Goal: Contribute content: Contribute content

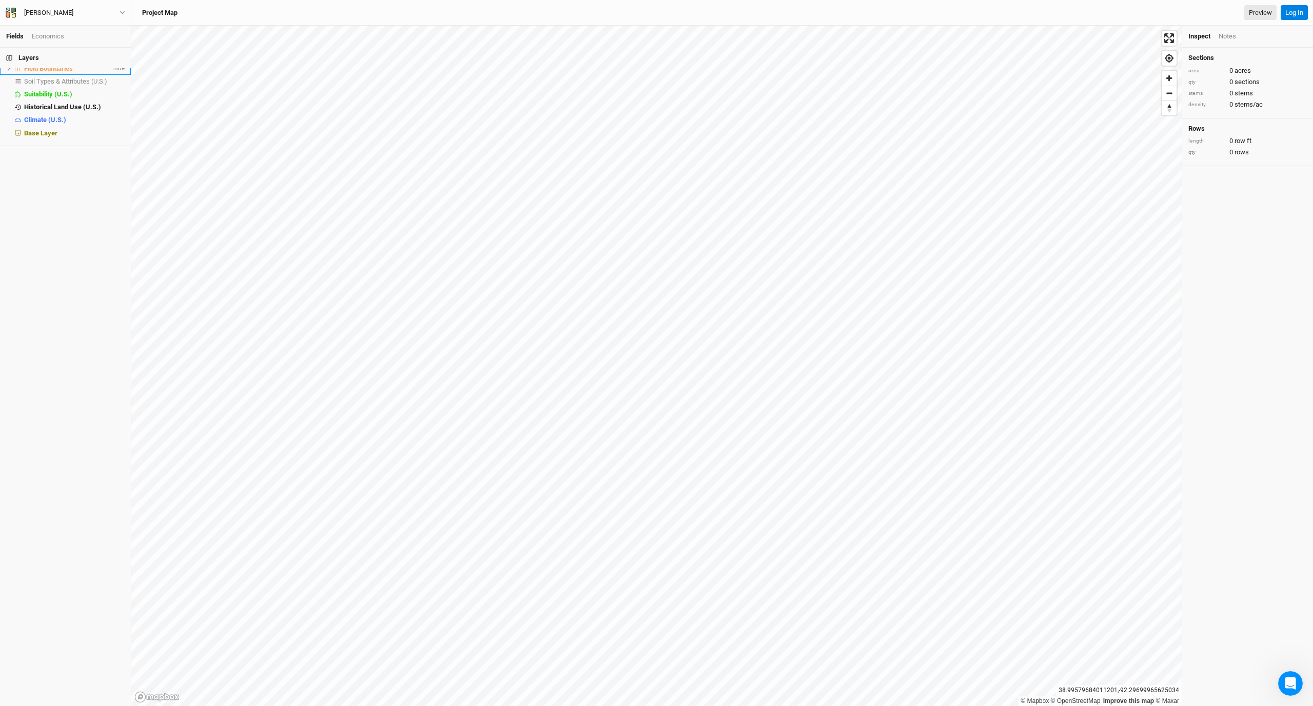
click at [59, 72] on span "Field Boundaries" at bounding box center [48, 69] width 49 height 8
click at [118, 74] on li "Field Boundaries hide" at bounding box center [65, 68] width 131 height 13
click at [11, 71] on icon at bounding box center [9, 69] width 6 height 6
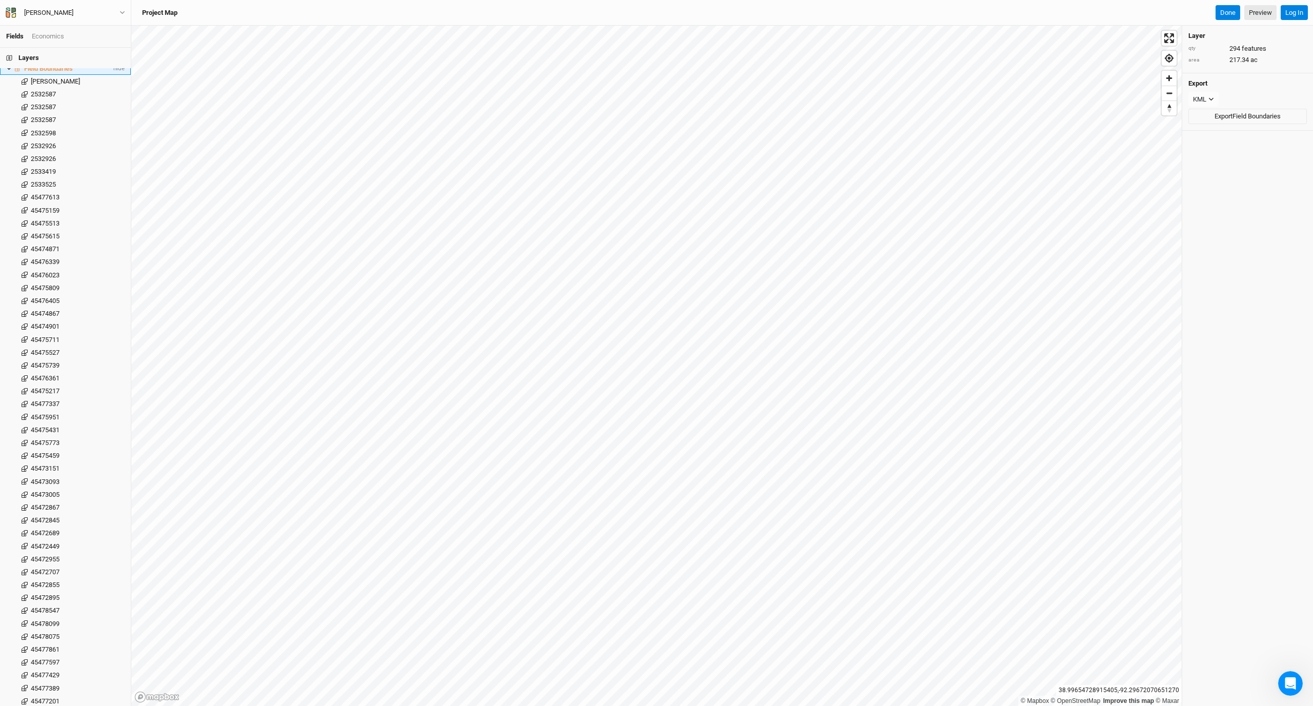
click at [9, 71] on icon at bounding box center [9, 69] width 6 height 6
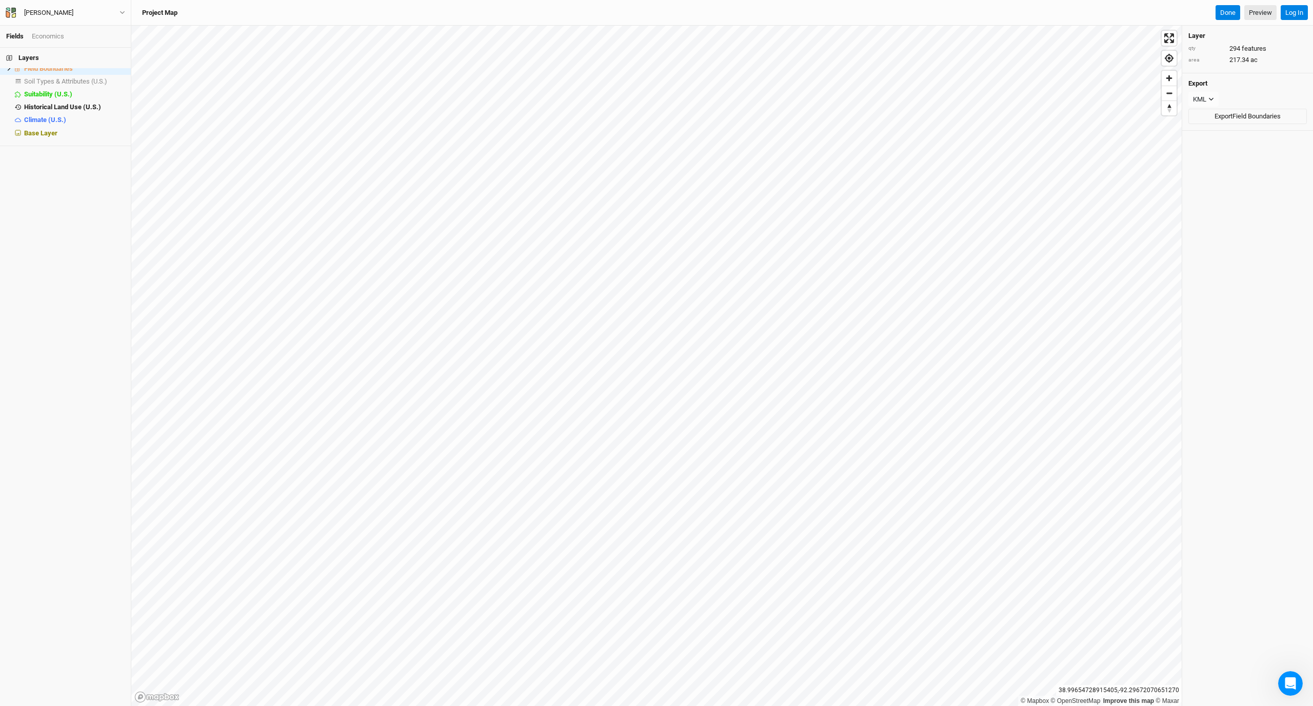
click at [13, 39] on link "Fields" at bounding box center [14, 36] width 17 height 8
click at [459, 33] on h4 "Layer" at bounding box center [1248, 36] width 119 height 8
click at [120, 14] on icon "button" at bounding box center [123, 13] width 6 height 6
click at [76, 170] on div "Layers Field Boundaries hide Soil Types & Attributes (U.S.) show Suitability (U…" at bounding box center [65, 377] width 131 height 659
click at [38, 70] on span "Field Boundaries" at bounding box center [48, 69] width 49 height 8
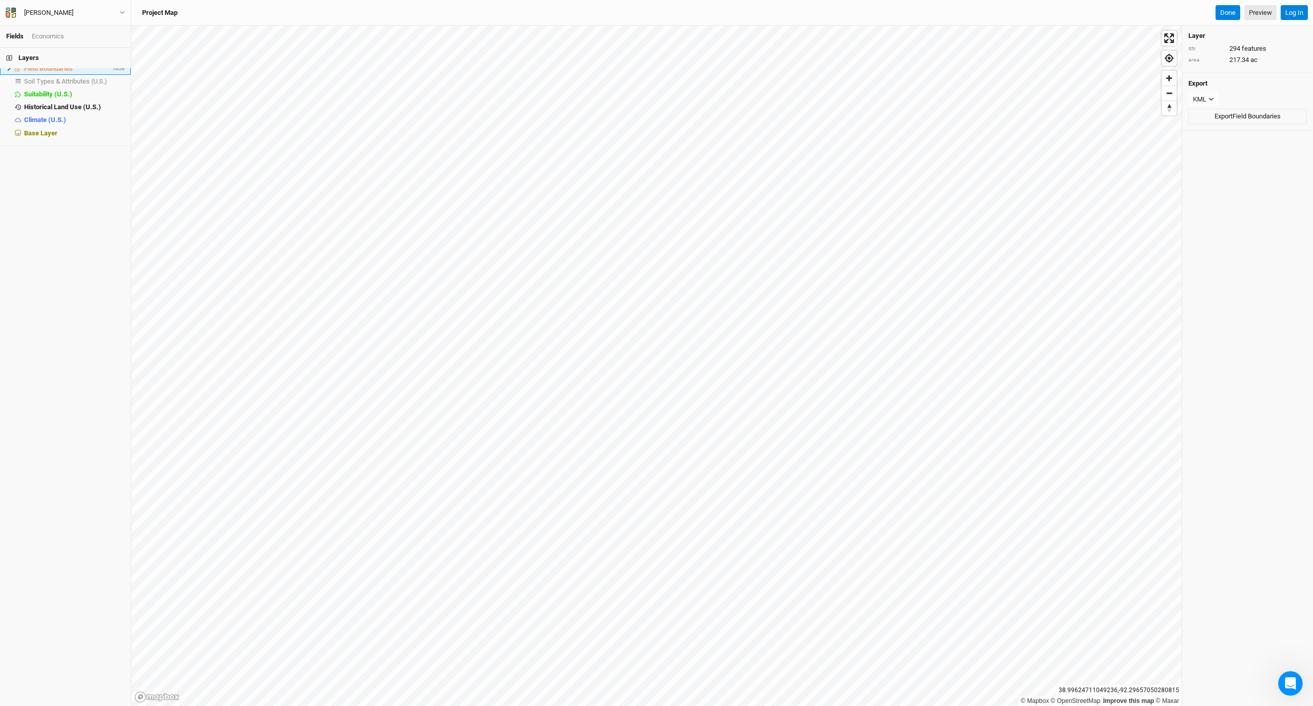
click at [38, 70] on span "Field Boundaries" at bounding box center [48, 69] width 49 height 8
click at [45, 72] on span "Field Boundaries" at bounding box center [48, 69] width 49 height 8
click at [14, 71] on span at bounding box center [18, 68] width 12 height 6
click at [11, 71] on icon at bounding box center [9, 69] width 6 height 6
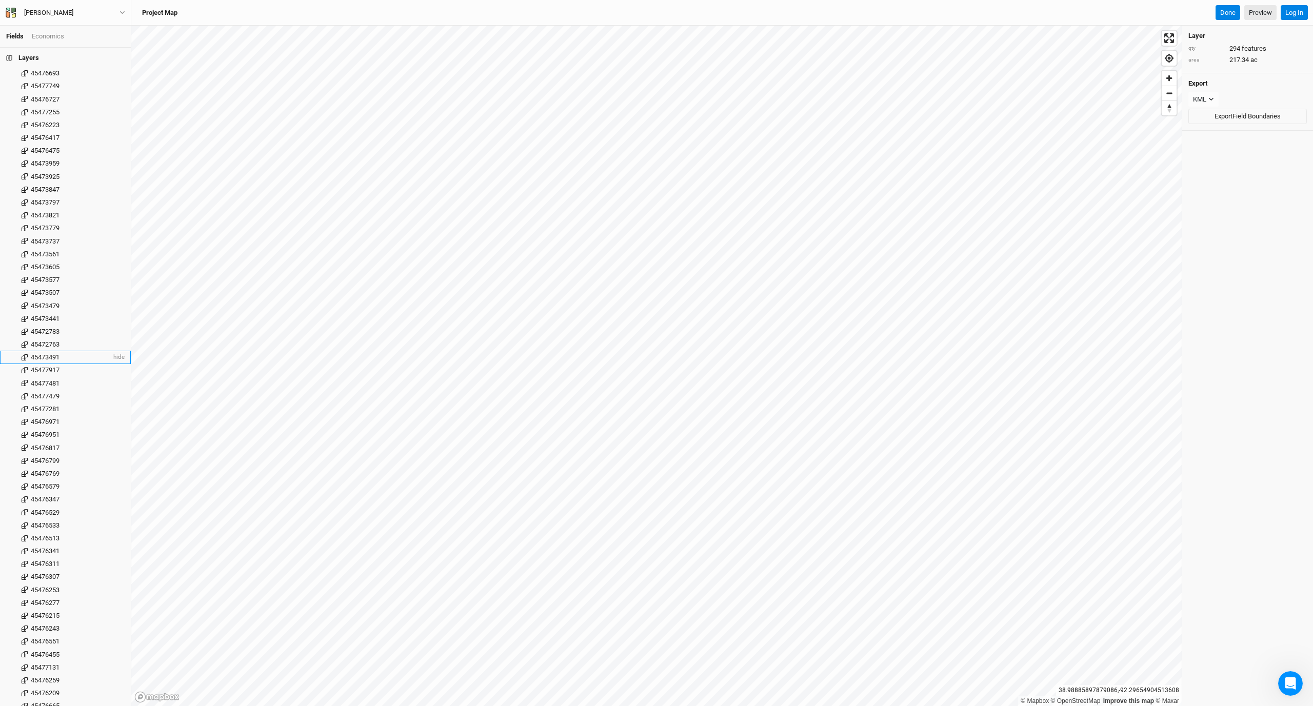
scroll to position [2828, 0]
click at [62, 376] on div "45474431" at bounding box center [71, 380] width 81 height 8
click at [11, 71] on icon at bounding box center [9, 69] width 6 height 6
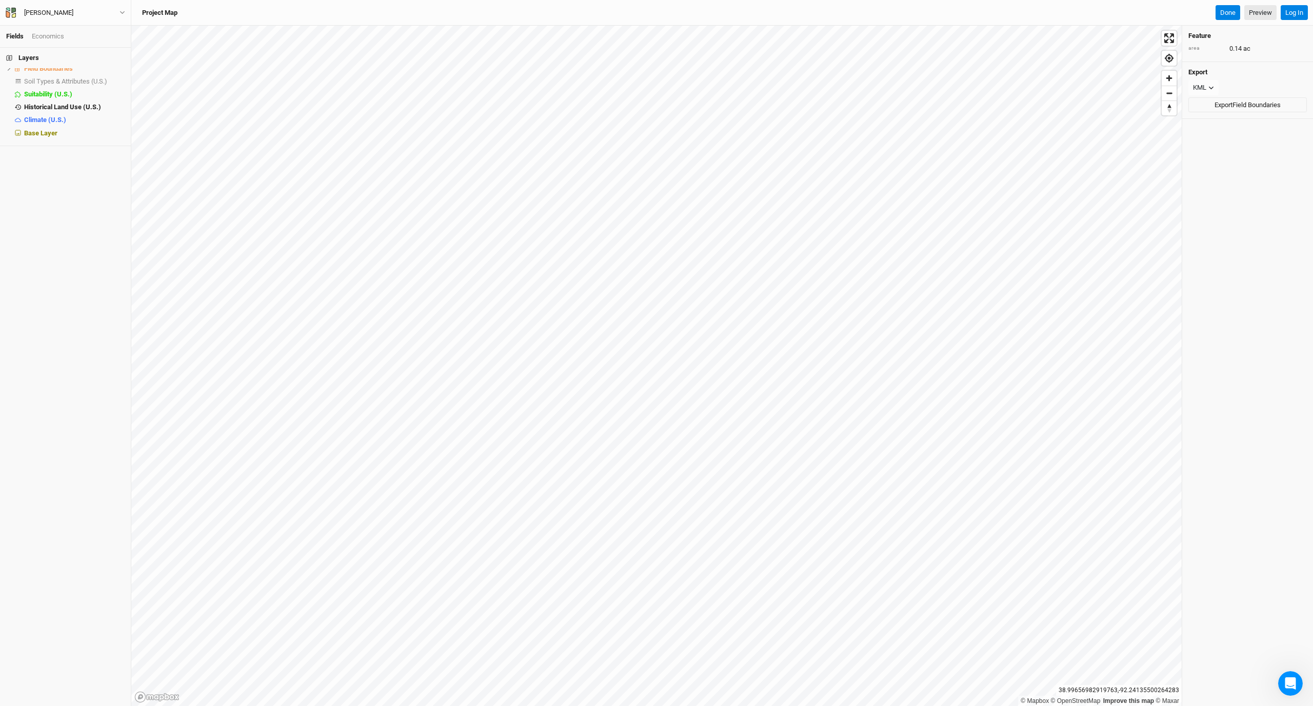
click at [459, 29] on div "© Mapbox © OpenStreetMap Improve this map © Maxar 38.99656982919763 , -92.24135…" at bounding box center [722, 366] width 1182 height 681
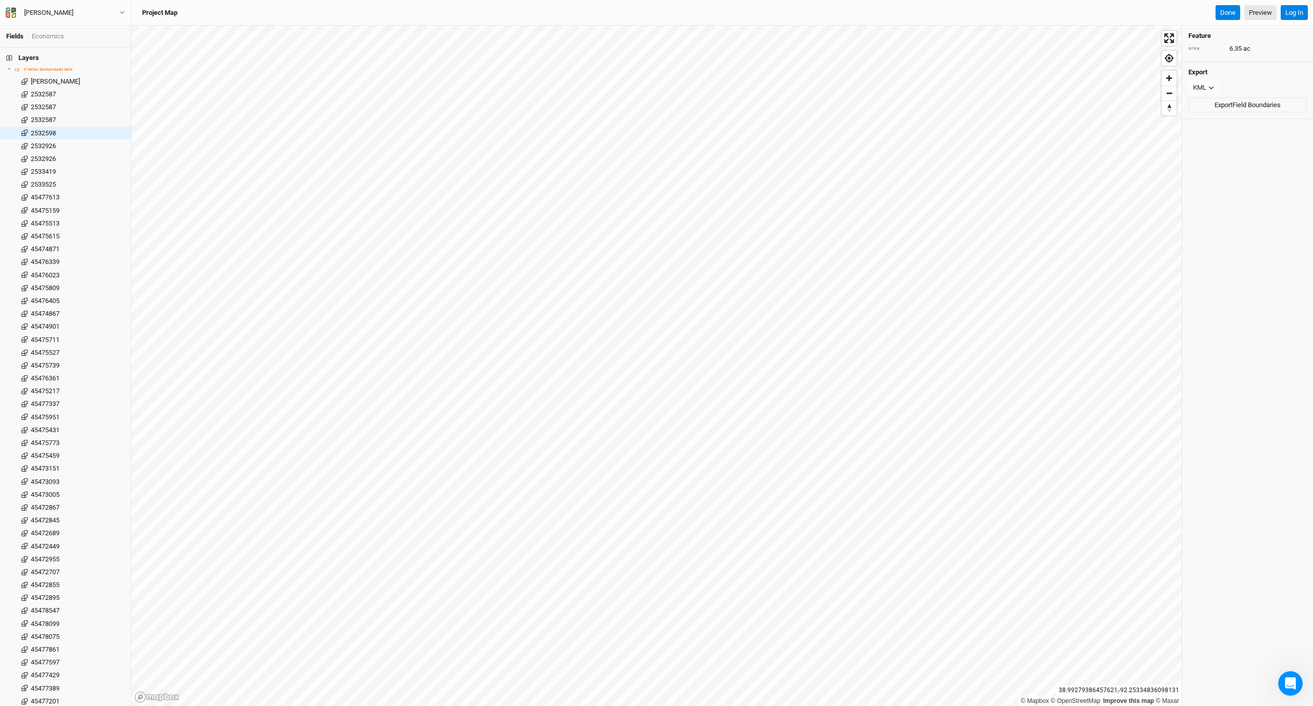
click at [459, 0] on div "Project Map Done Preview Log In" at bounding box center [722, 13] width 1182 height 26
click at [459, 13] on button "Log In" at bounding box center [1294, 12] width 27 height 15
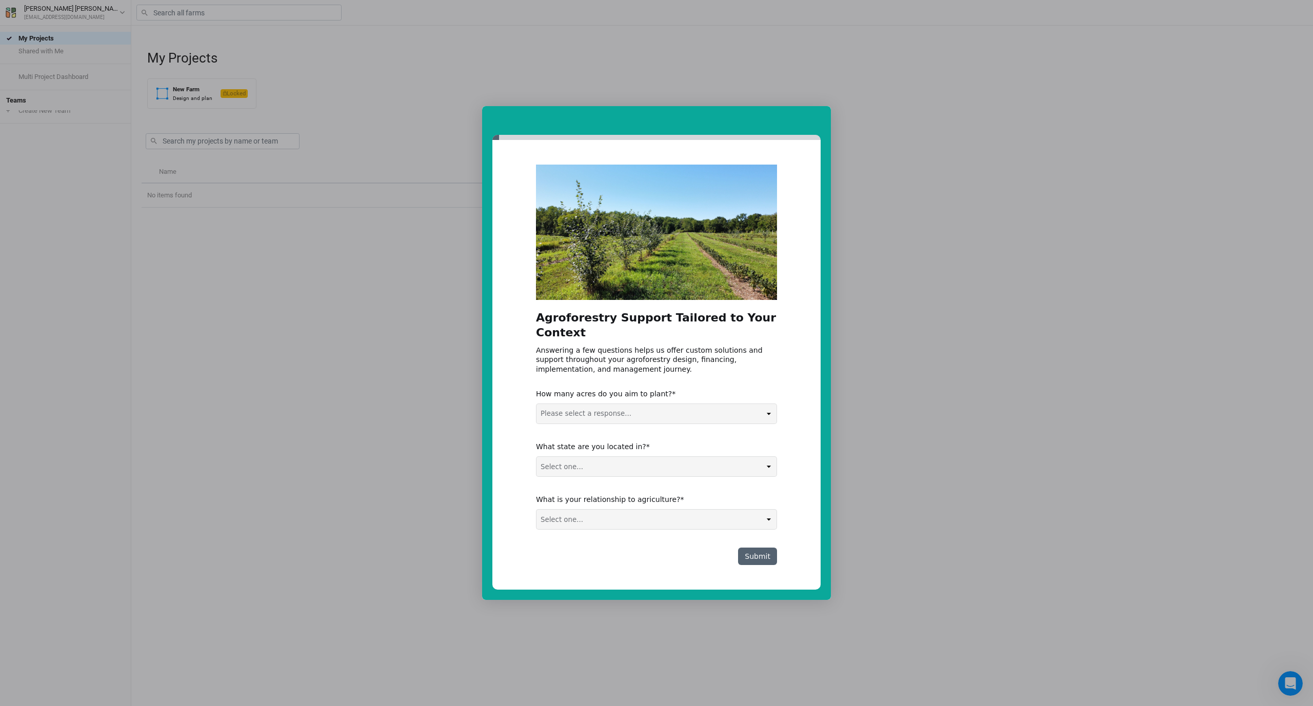
click at [877, 441] on div "Intercom messenger" at bounding box center [656, 353] width 1313 height 706
select select "0-5 acres"
select select "MO"
select select "Farmer / Landowner"
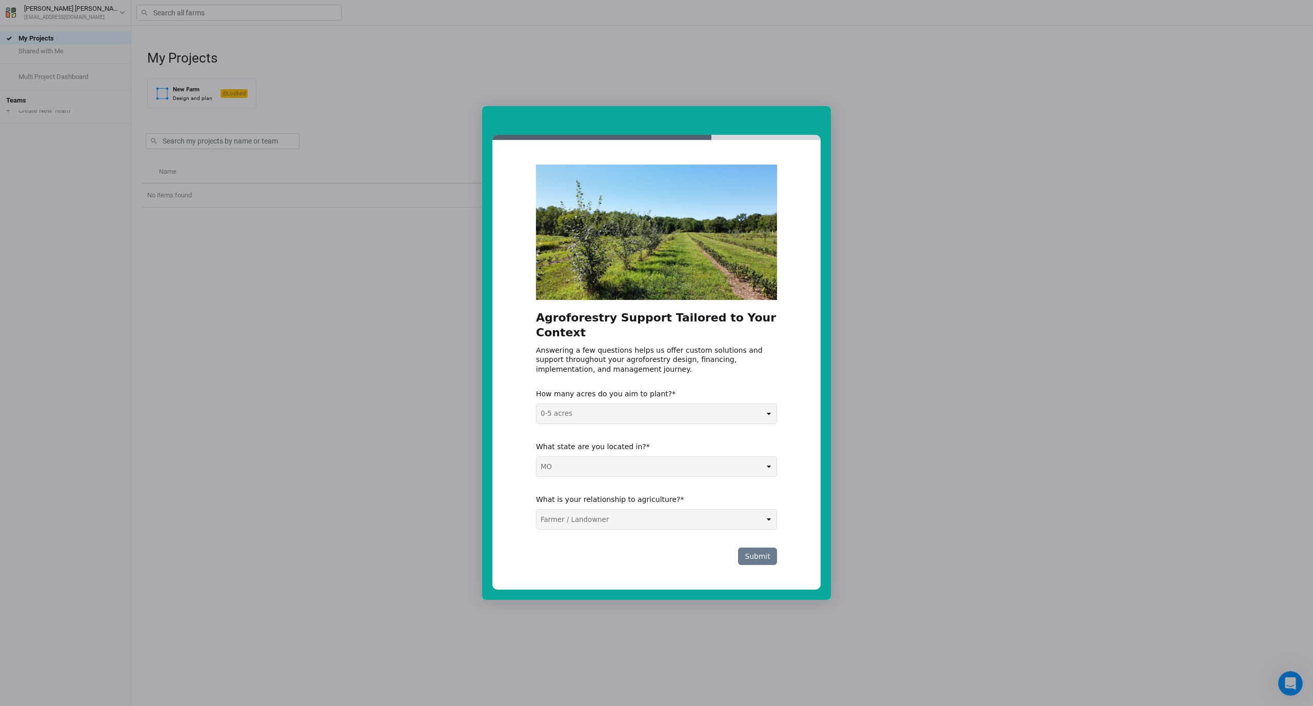
click at [772, 560] on button "Submit" at bounding box center [757, 556] width 39 height 17
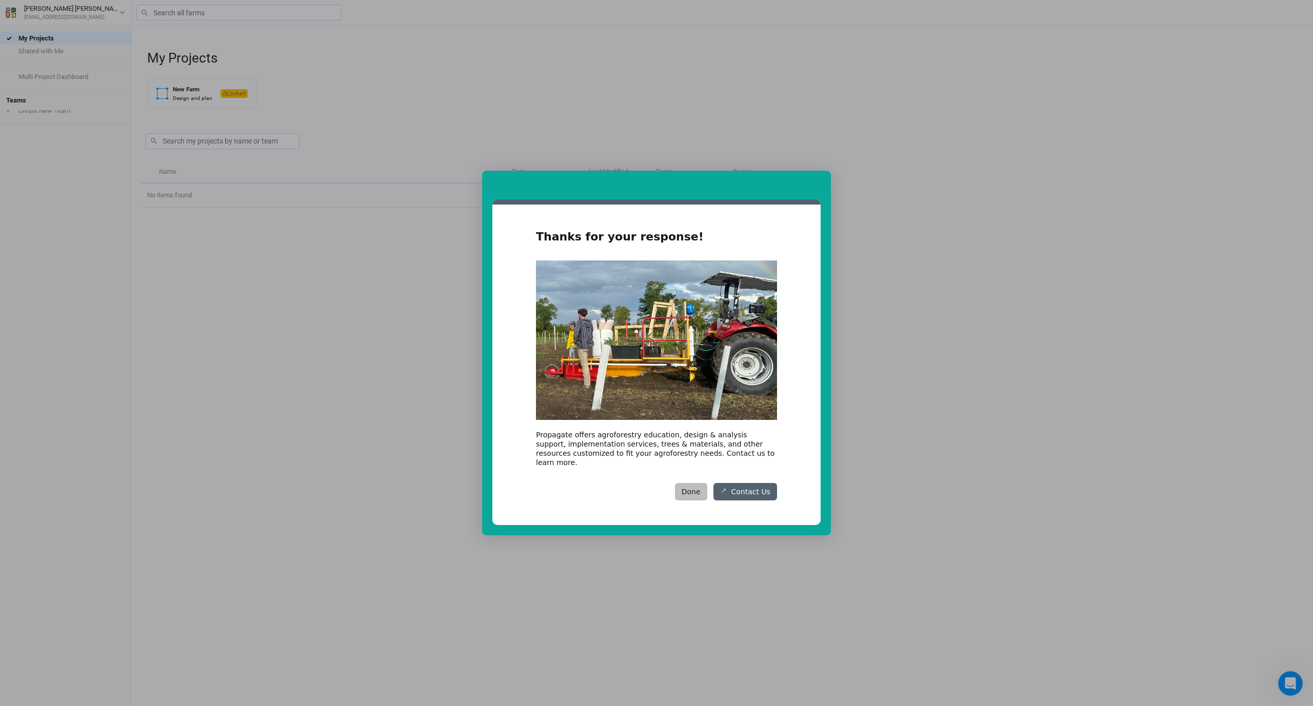
click at [702, 487] on button "Done" at bounding box center [691, 491] width 32 height 17
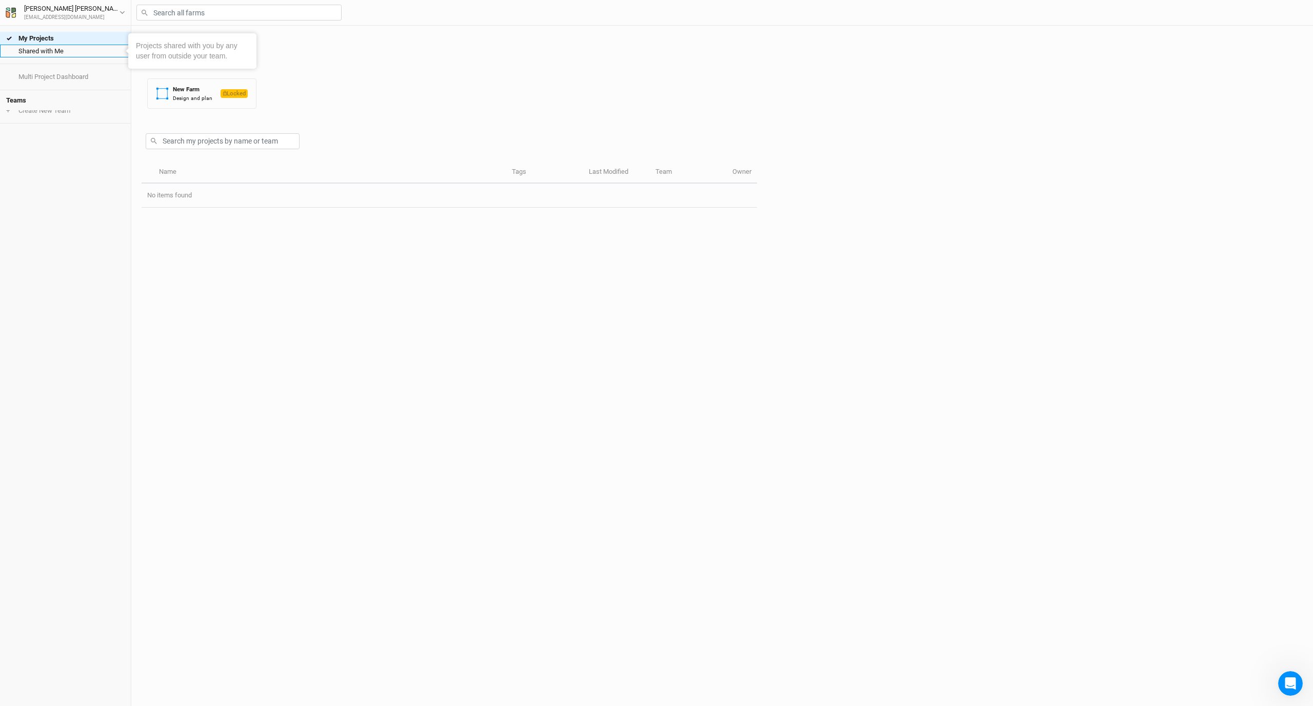
click at [53, 53] on link "Shared with Me" at bounding box center [65, 51] width 131 height 13
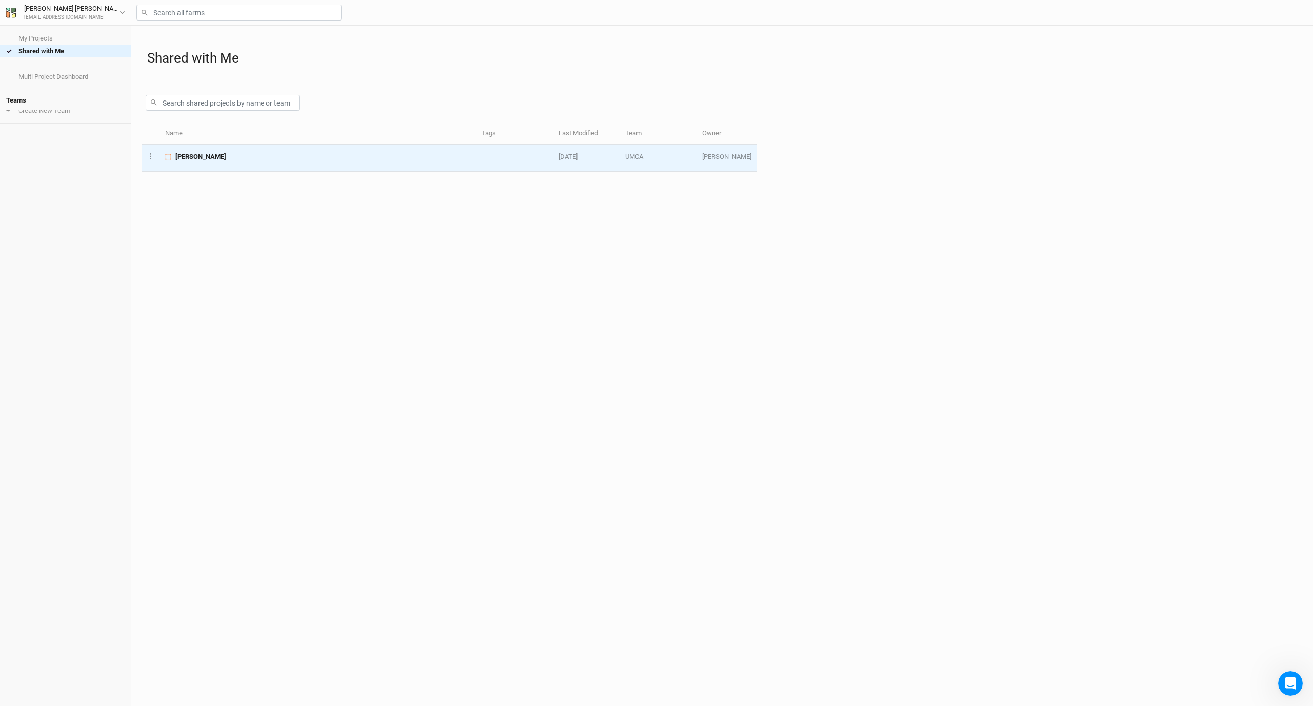
click at [199, 161] on span "[PERSON_NAME]" at bounding box center [200, 156] width 51 height 9
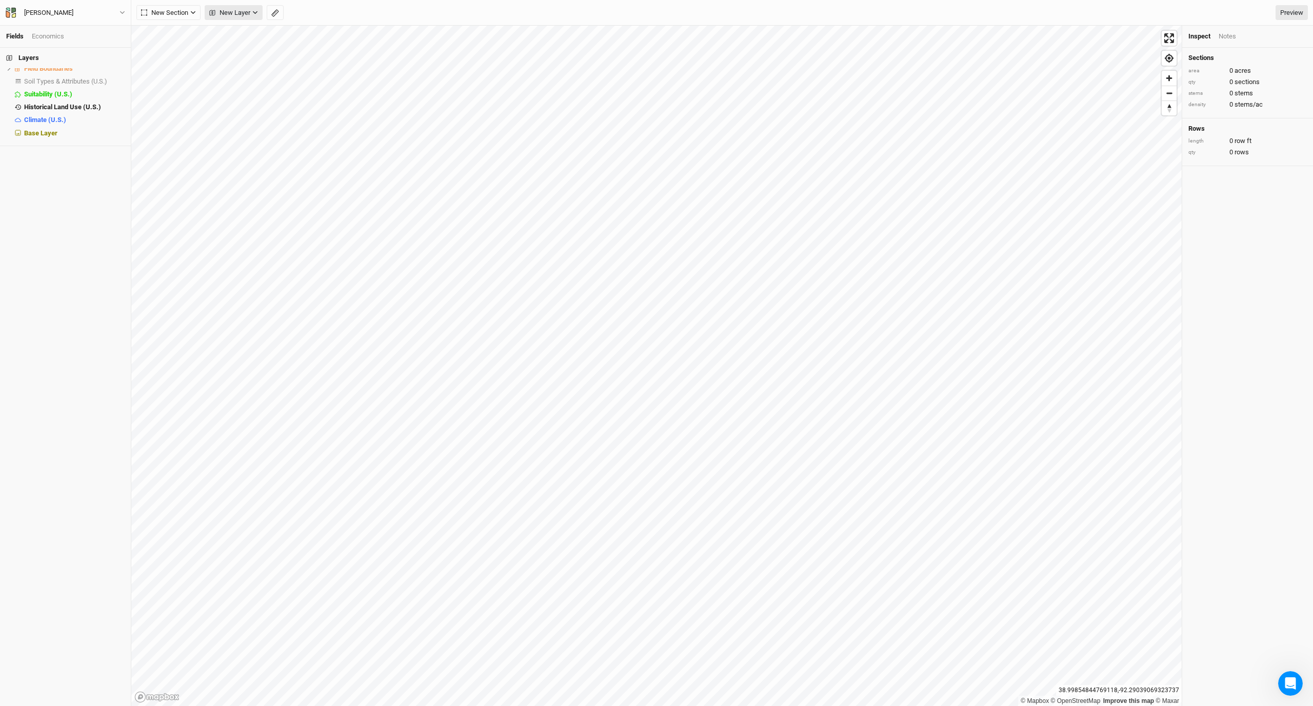
click at [257, 10] on icon "button" at bounding box center [255, 13] width 6 height 6
click at [266, 152] on button "Fences" at bounding box center [261, 160] width 113 height 16
click at [43, 72] on span "Fences" at bounding box center [35, 69] width 22 height 8
click at [181, 15] on button "Draw" at bounding box center [174, 12] width 25 height 15
click at [264, 10] on button "Done" at bounding box center [262, 12] width 25 height 15
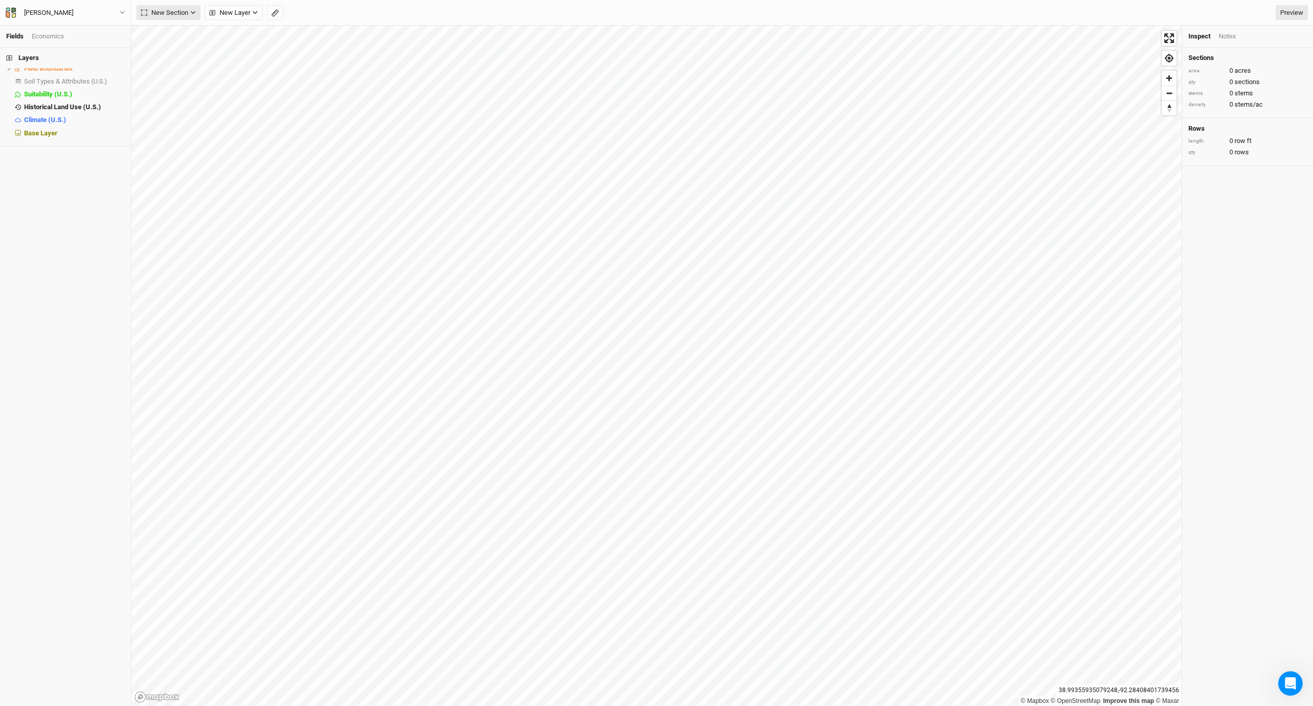
click at [190, 17] on button "New Section" at bounding box center [168, 12] width 64 height 15
click at [171, 44] on div "Line" at bounding box center [167, 50] width 16 height 12
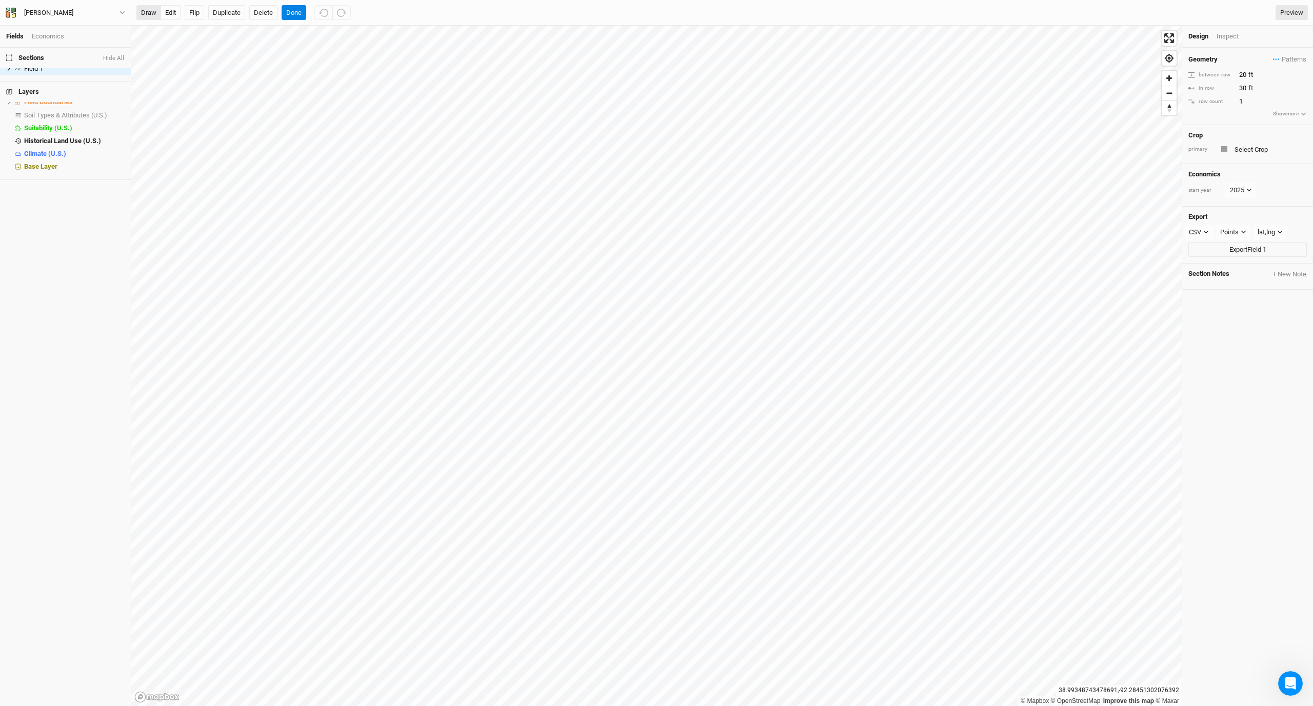
click at [152, 14] on button "draw" at bounding box center [148, 12] width 25 height 15
click at [55, 106] on span "Field Boundaries" at bounding box center [48, 102] width 49 height 8
click at [115, 109] on span "hide" at bounding box center [117, 102] width 13 height 13
click at [204, 9] on button "Draw" at bounding box center [201, 12] width 25 height 15
click at [354, 13] on button "Done" at bounding box center [350, 12] width 25 height 15
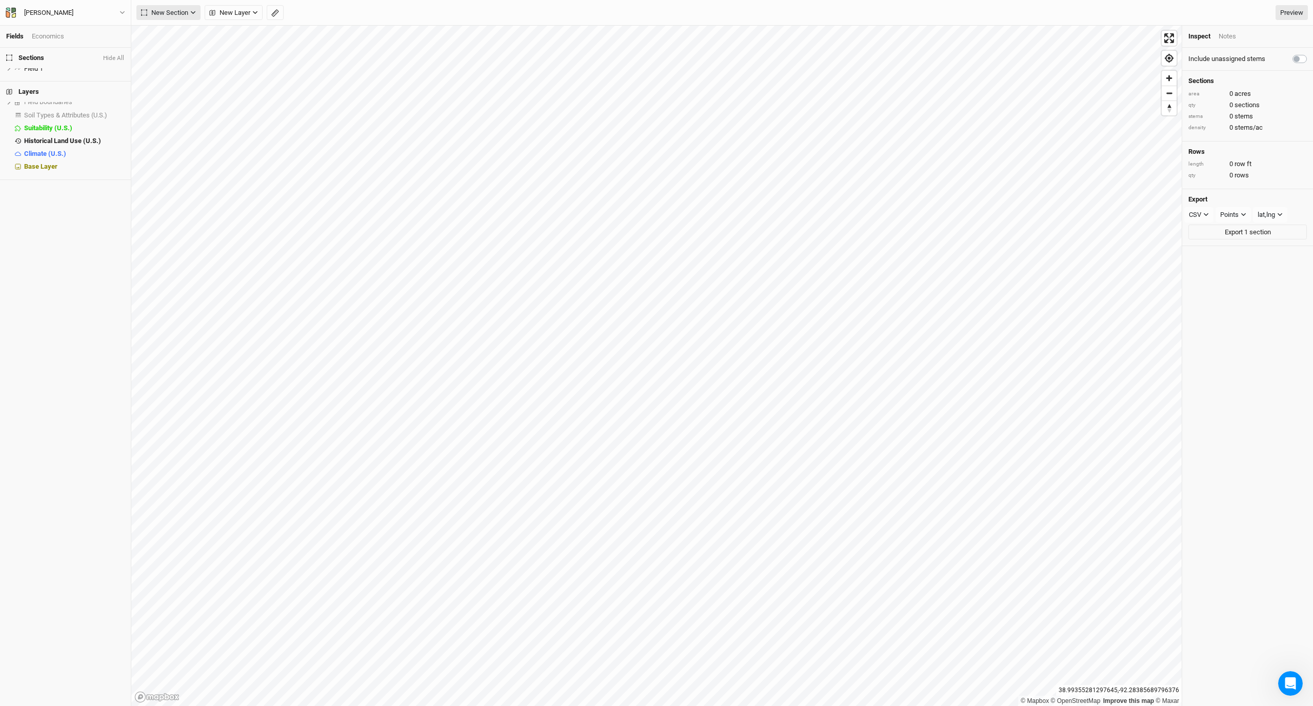
click at [184, 11] on span "New Section" at bounding box center [164, 13] width 47 height 10
click at [192, 50] on button "Line" at bounding box center [177, 50] width 81 height 16
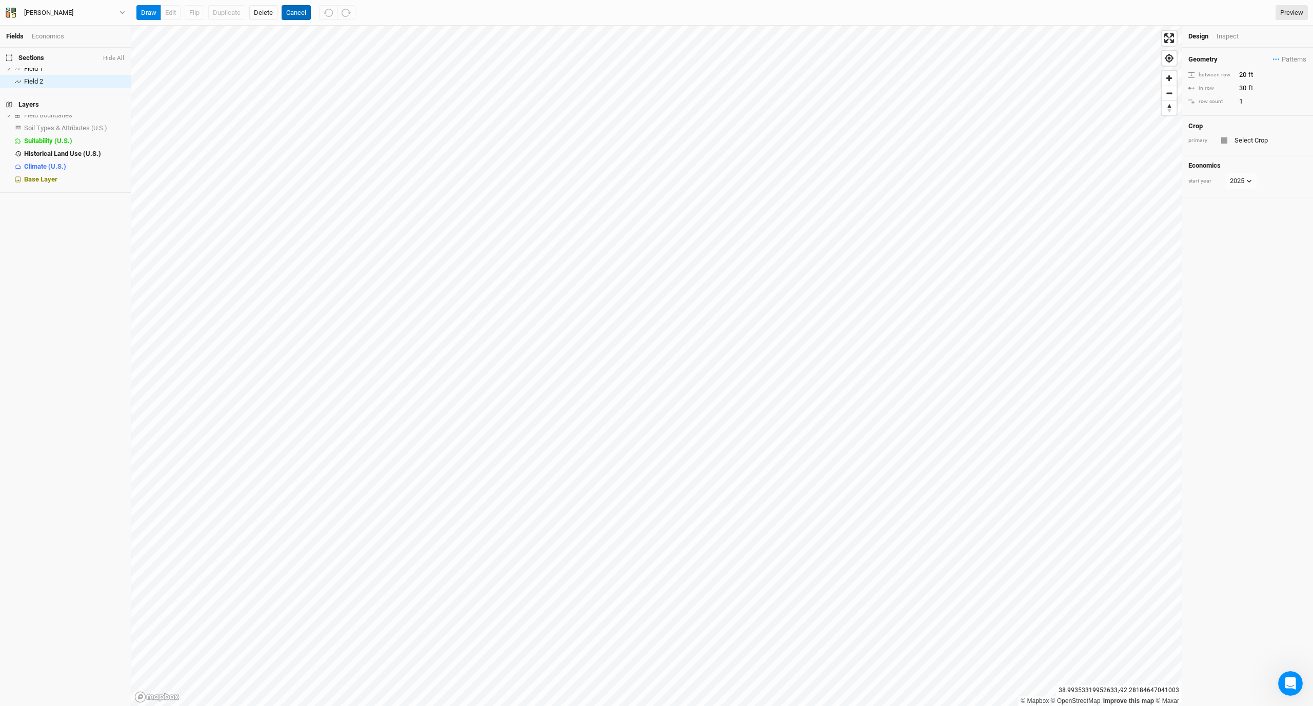
click at [302, 12] on button "Cancel" at bounding box center [296, 12] width 29 height 15
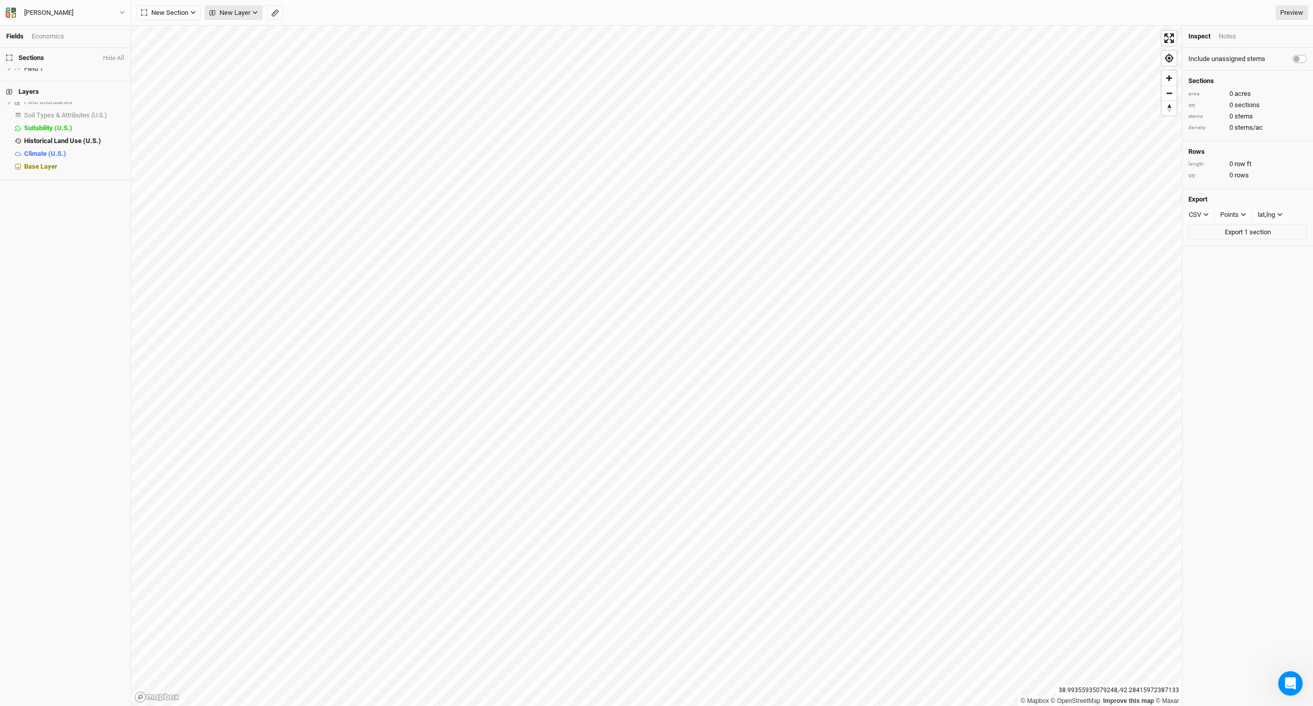
click at [227, 14] on span "New Layer" at bounding box center [229, 13] width 41 height 10
click at [263, 34] on button "Custom" at bounding box center [261, 34] width 113 height 16
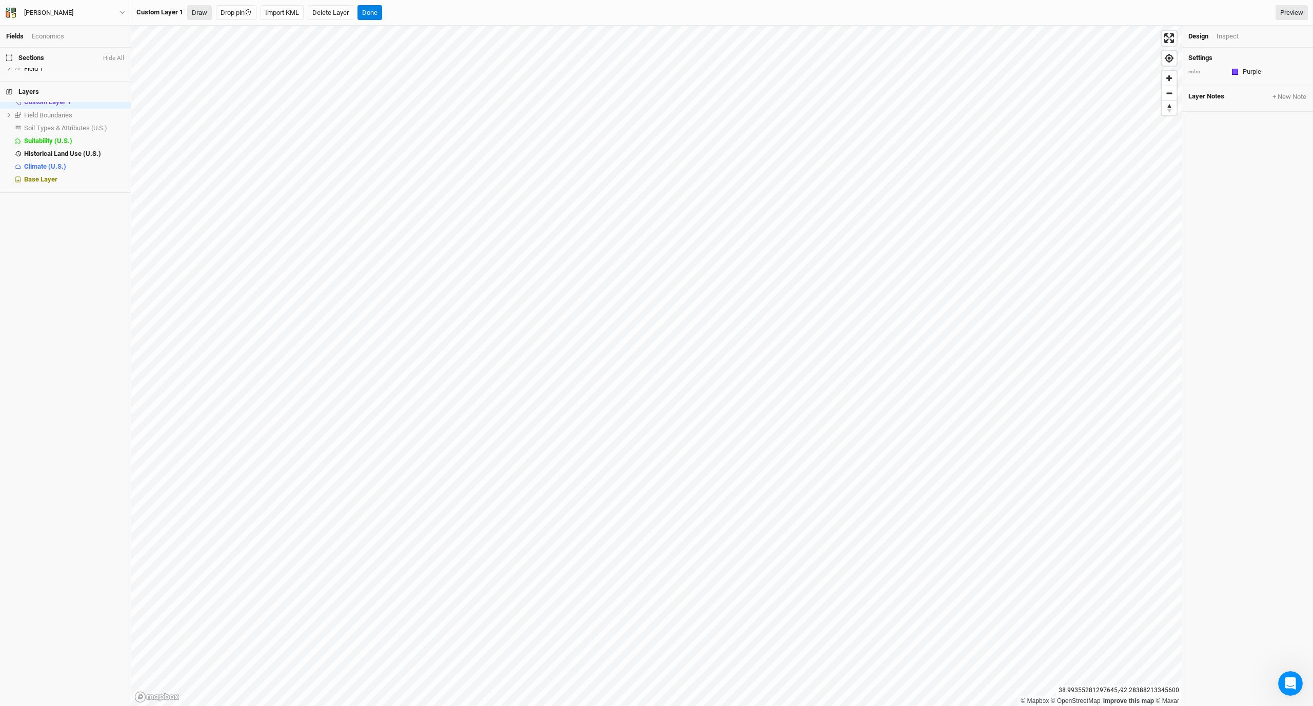
click at [203, 13] on button "Draw" at bounding box center [199, 12] width 25 height 15
click at [432, 13] on button "Done" at bounding box center [425, 12] width 25 height 15
click at [244, 15] on span "New Layer" at bounding box center [229, 13] width 41 height 10
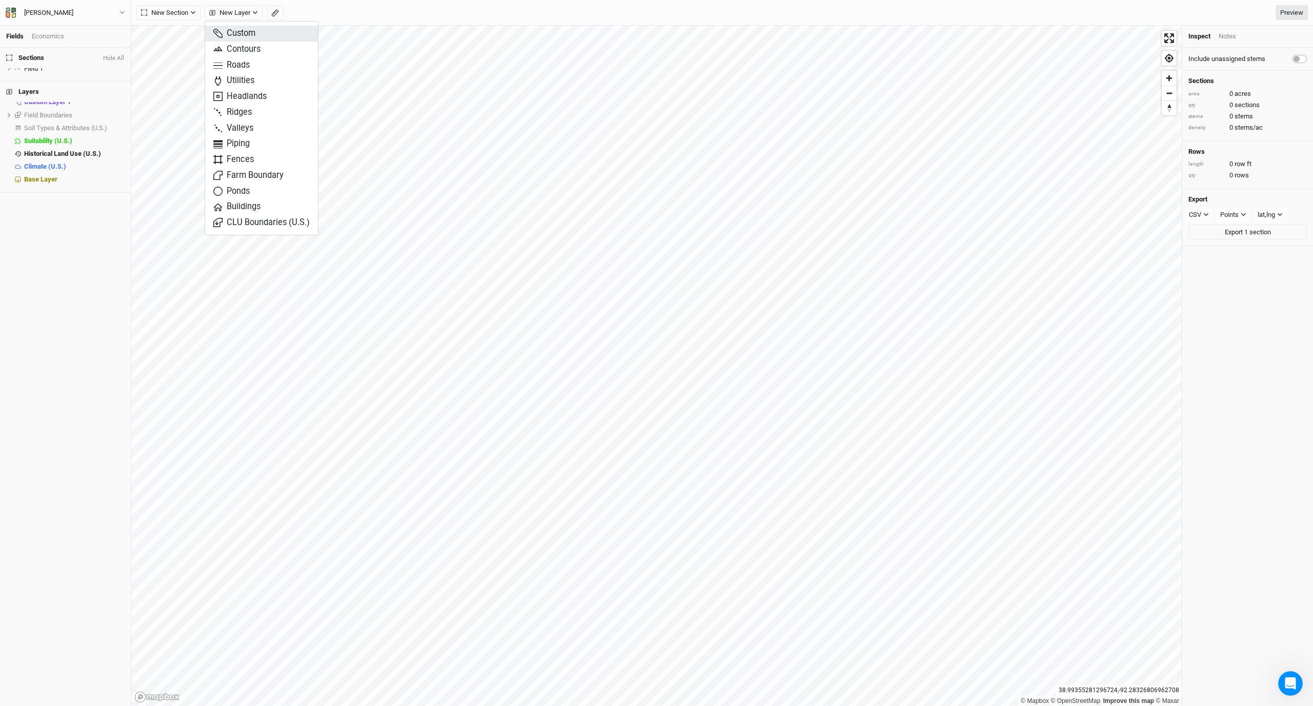
click at [259, 38] on button "Custom" at bounding box center [261, 34] width 113 height 16
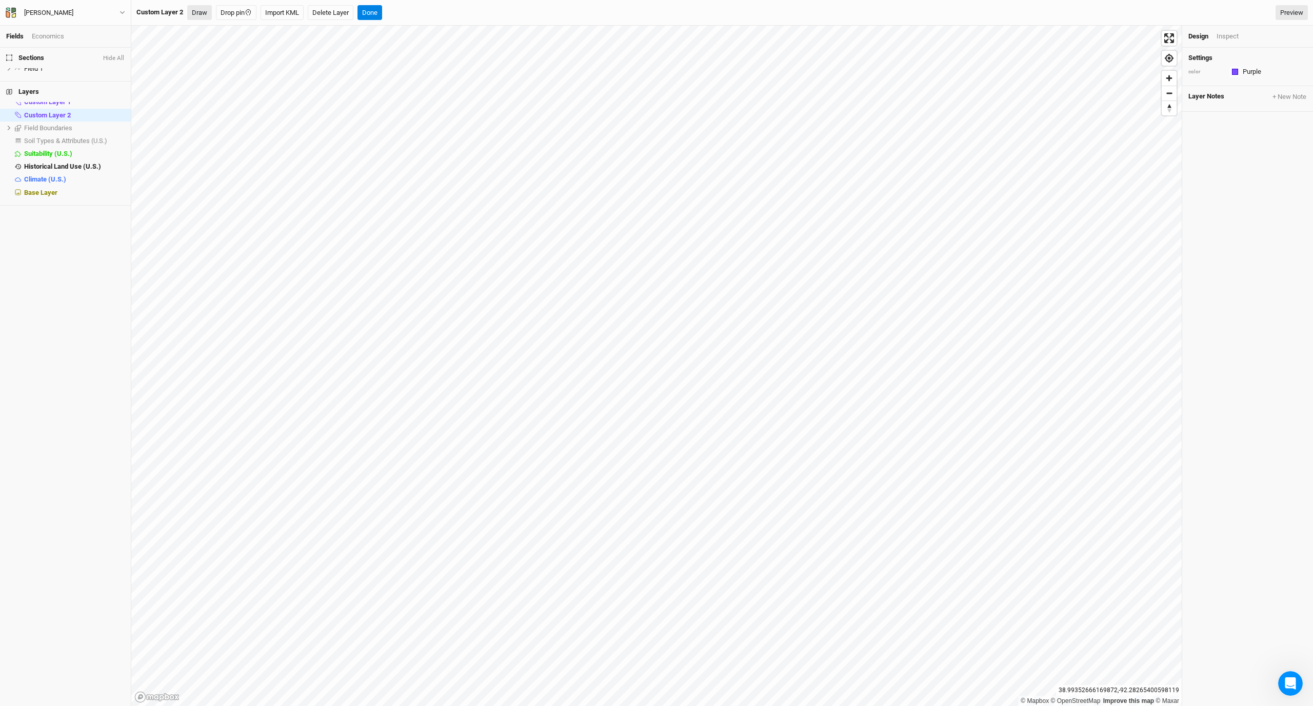
click at [206, 16] on button "Draw" at bounding box center [199, 12] width 25 height 15
click at [436, 14] on button "Done" at bounding box center [425, 12] width 25 height 15
click at [56, 119] on span "Custom Layer 2" at bounding box center [47, 115] width 47 height 8
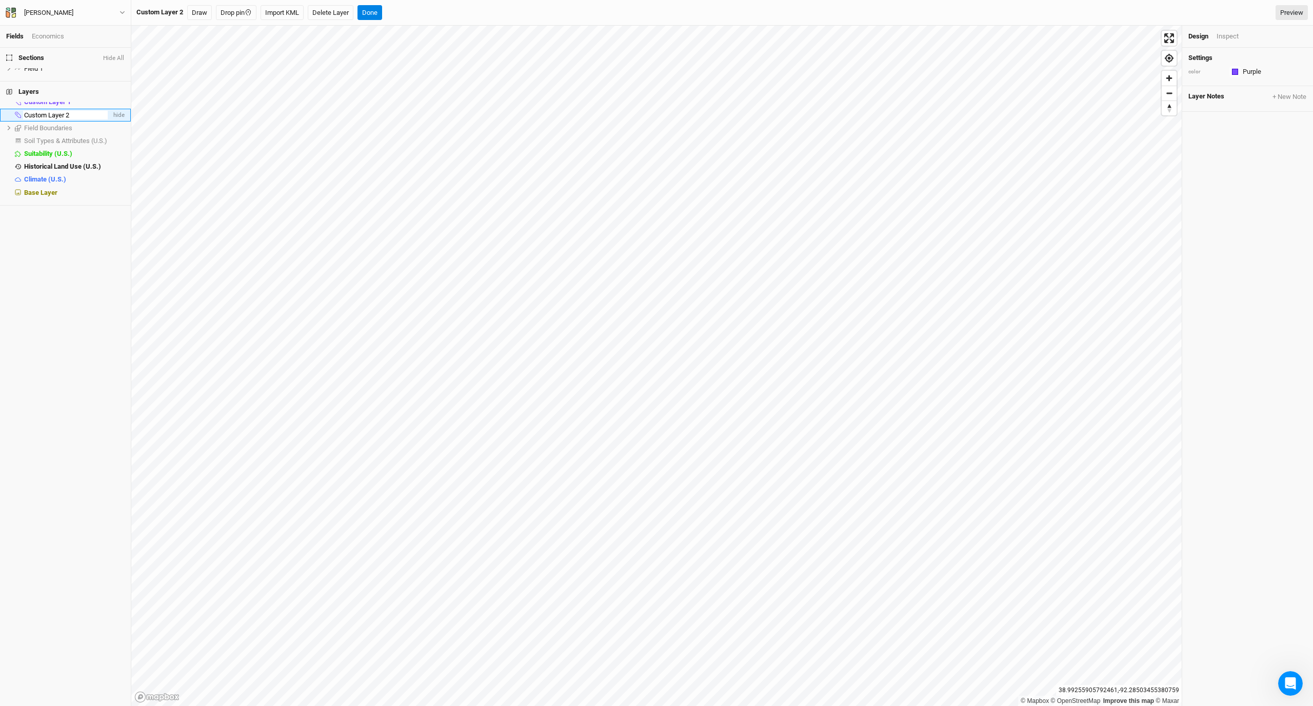
click at [56, 120] on input "Custom Layer 2" at bounding box center [65, 115] width 85 height 9
click at [96, 120] on input "Custom Layer 2" at bounding box center [65, 115] width 85 height 9
click at [82, 102] on h4 "Layers" at bounding box center [65, 92] width 131 height 21
click at [57, 106] on span "Custom Layer 1" at bounding box center [47, 102] width 47 height 8
click at [47, 132] on span "Field Boundaries" at bounding box center [48, 128] width 48 height 8
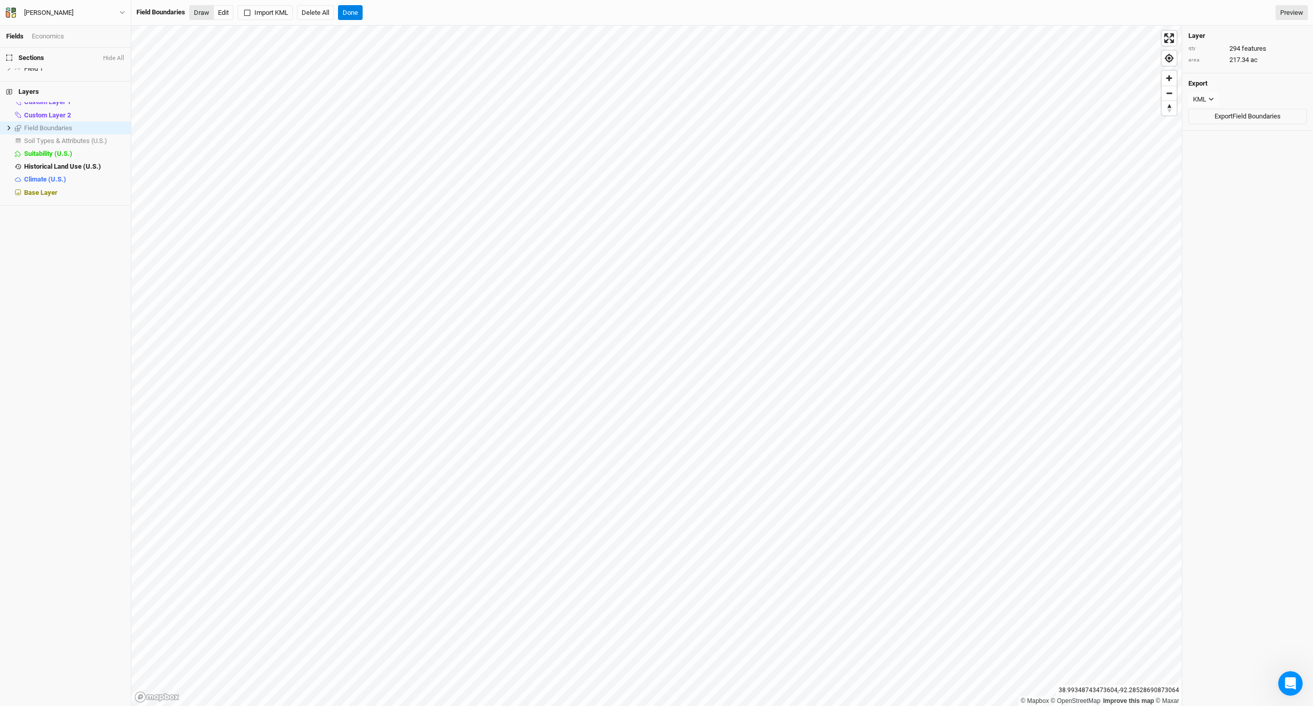
click at [206, 13] on button "Draw" at bounding box center [201, 12] width 25 height 15
click at [357, 15] on button "Done" at bounding box center [350, 12] width 25 height 15
click at [1301, 10] on link "Preview" at bounding box center [1292, 12] width 32 height 15
click at [112, 109] on span "hide" at bounding box center [117, 102] width 13 height 13
click at [111, 122] on span "hide" at bounding box center [117, 115] width 13 height 13
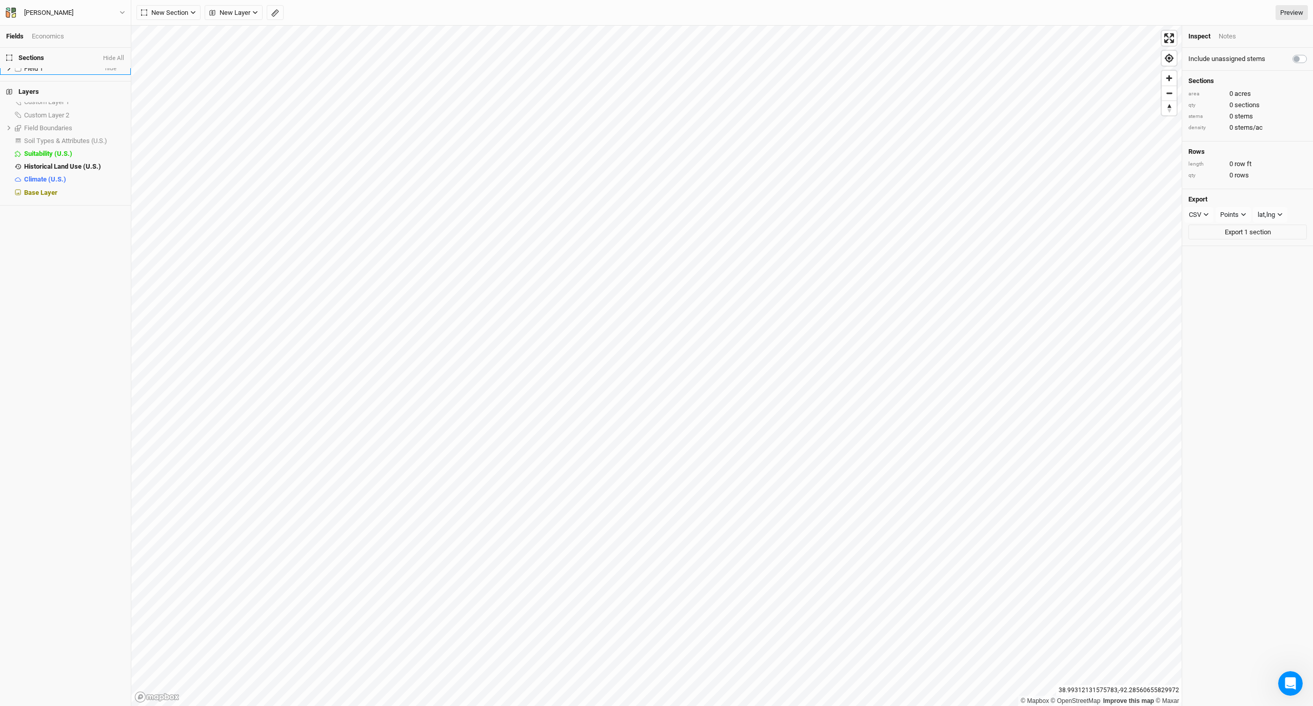
click at [41, 72] on span "Field 1" at bounding box center [33, 69] width 19 height 8
click at [106, 74] on span "hide" at bounding box center [110, 68] width 11 height 13
click at [12, 75] on label at bounding box center [18, 68] width 13 height 13
click at [15, 72] on input "checkbox" at bounding box center [18, 68] width 7 height 7
checkbox input "true"
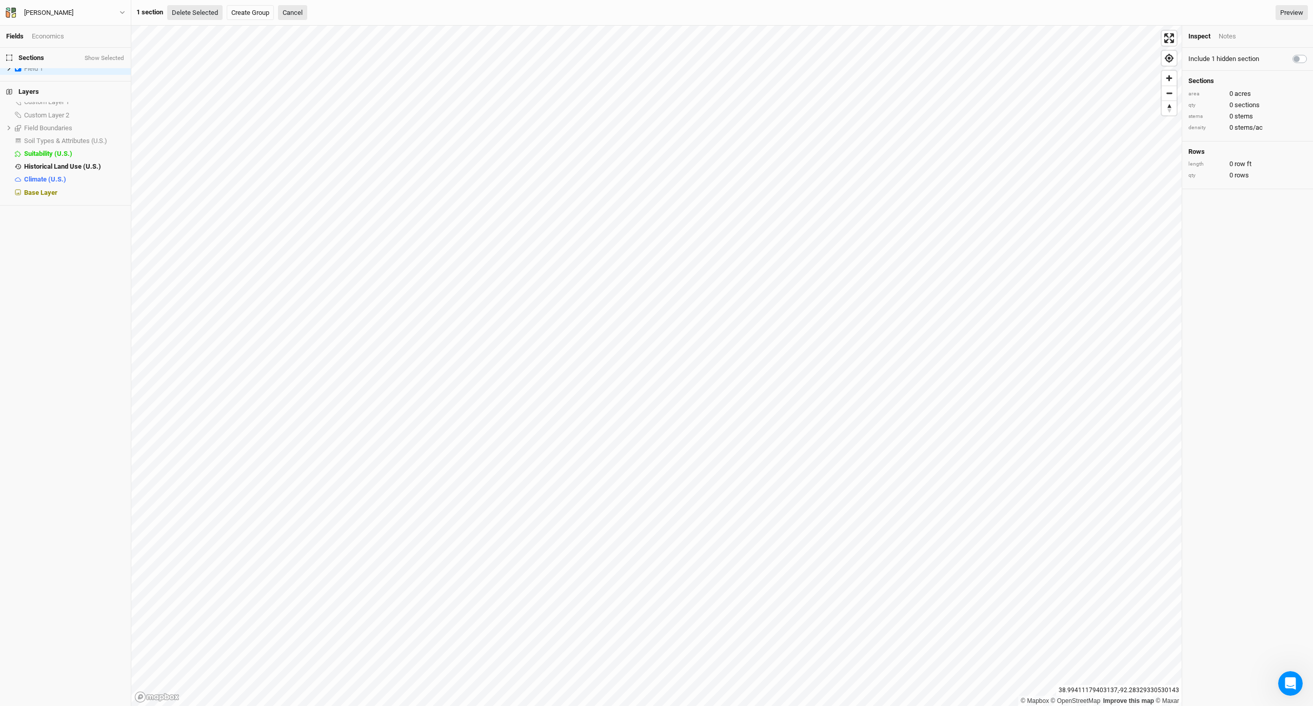
click at [212, 12] on button "Delete Selected" at bounding box center [194, 12] width 55 height 15
click at [314, 18] on button "Confirm" at bounding box center [310, 12] width 32 height 15
click at [69, 72] on span "Custom Layer 1" at bounding box center [46, 69] width 45 height 8
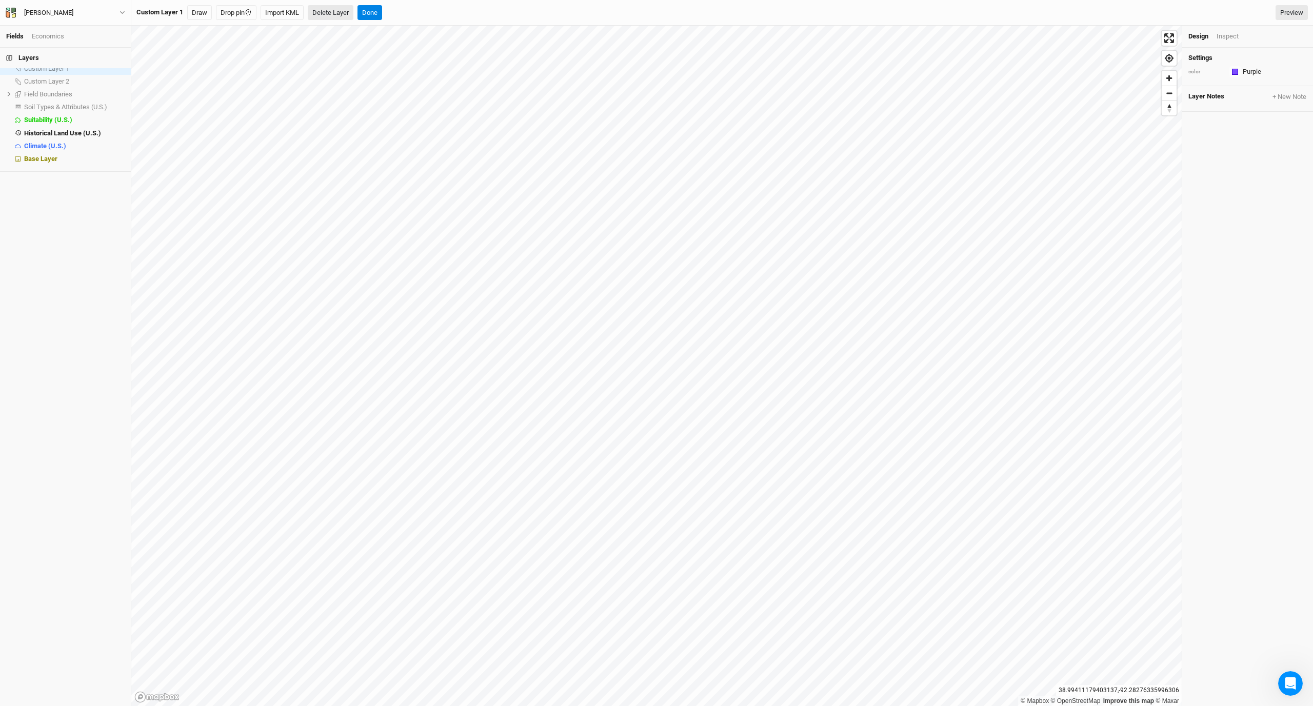
click at [324, 16] on button "Delete Layer" at bounding box center [331, 12] width 46 height 15
click at [387, 17] on button "Confirm" at bounding box center [373, 12] width 32 height 15
click at [53, 71] on span "Custom Layer 2" at bounding box center [46, 69] width 45 height 8
click at [333, 10] on button "Delete Layer" at bounding box center [331, 12] width 46 height 15
click at [371, 12] on button "Confirm" at bounding box center [373, 12] width 32 height 15
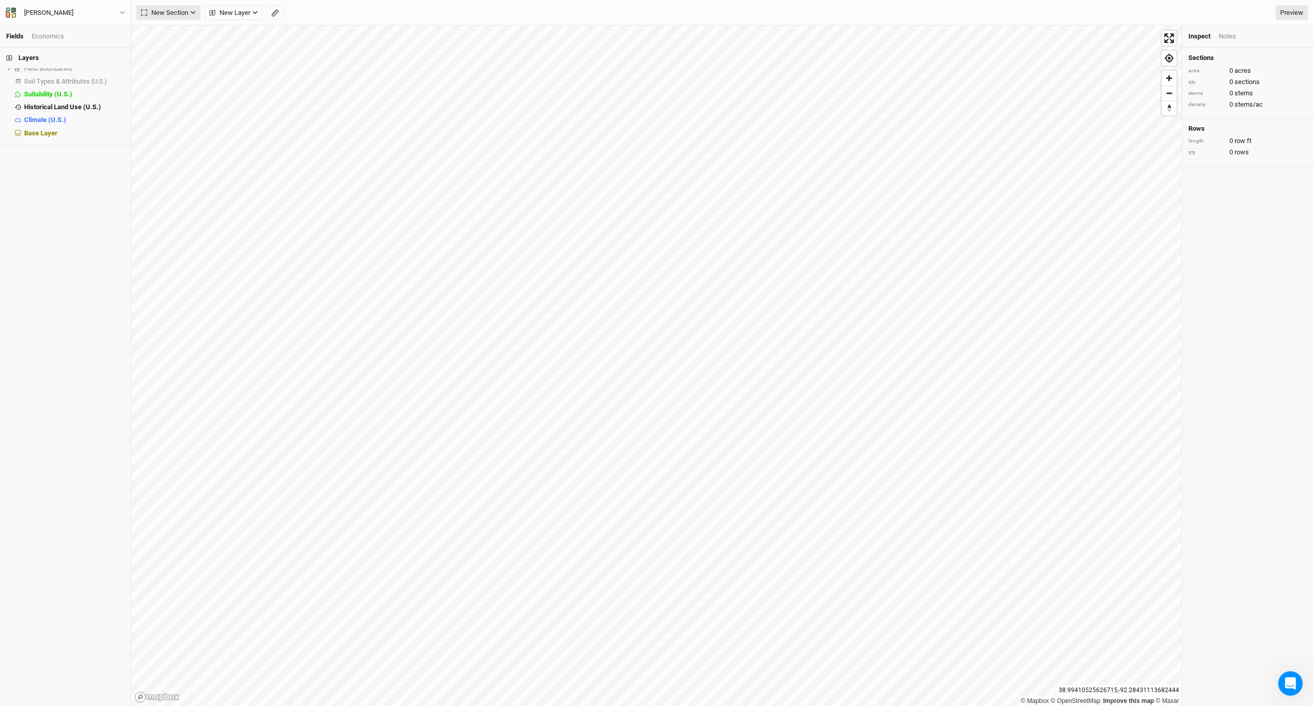
click at [190, 12] on button "New Section" at bounding box center [168, 12] width 64 height 15
click at [190, 11] on button "New Section" at bounding box center [168, 12] width 64 height 15
click at [7, 71] on icon at bounding box center [9, 69] width 6 height 6
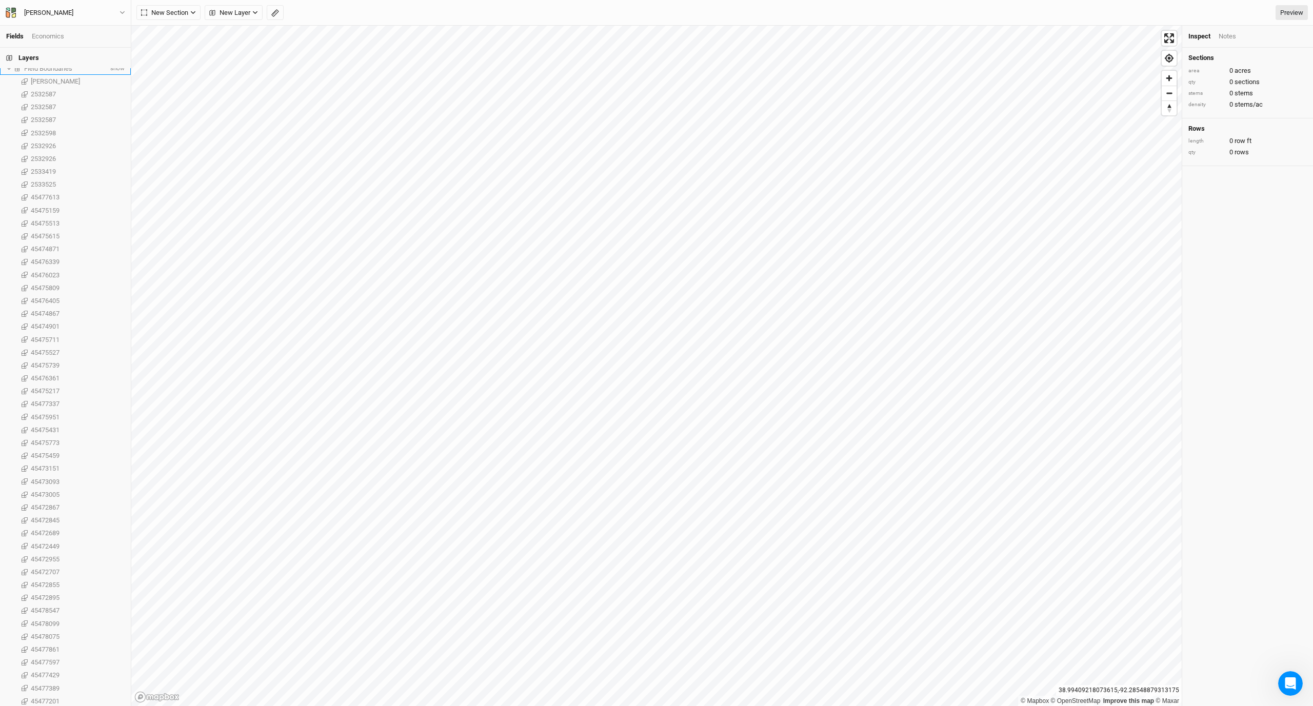
click at [30, 72] on span "Field Boundaries" at bounding box center [48, 69] width 48 height 8
click at [8, 71] on icon at bounding box center [9, 69] width 6 height 6
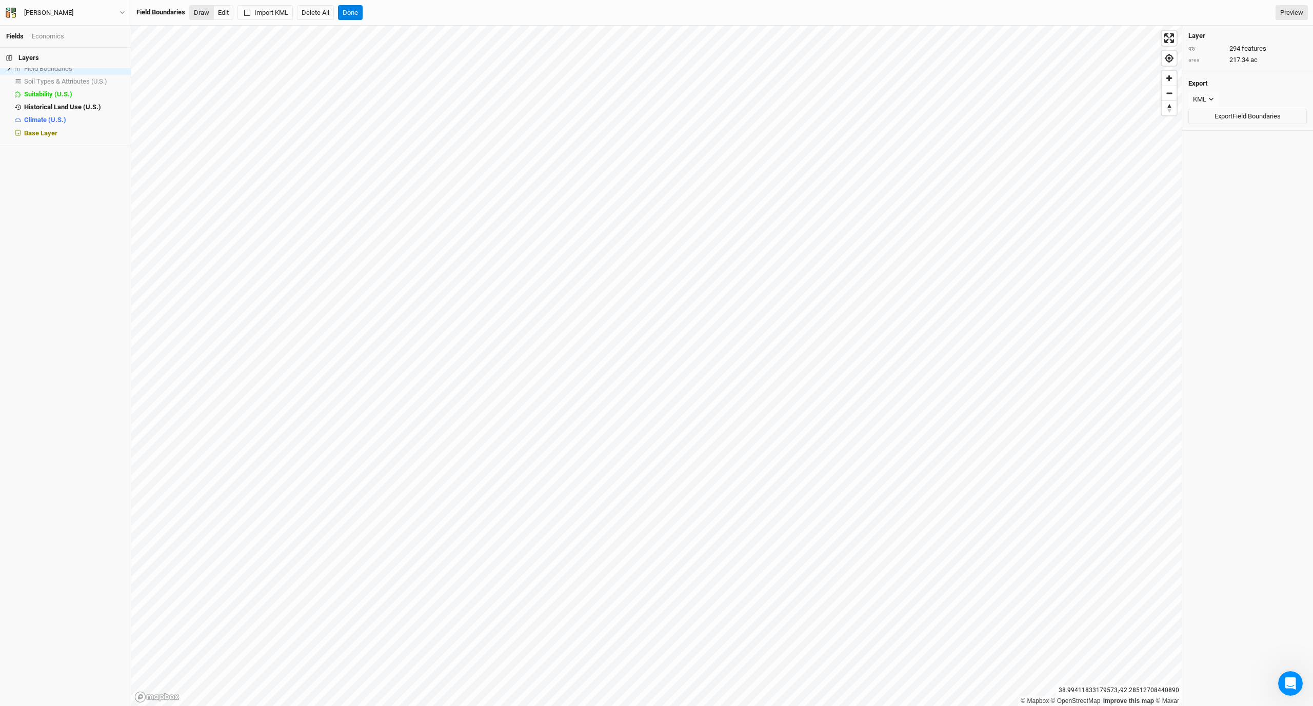
click at [205, 14] on button "Draw" at bounding box center [201, 12] width 25 height 15
click at [357, 9] on button "Done" at bounding box center [350, 12] width 25 height 15
click at [25, 71] on span "Field Boundaries" at bounding box center [48, 69] width 48 height 8
click at [35, 72] on span "Field Boundaries" at bounding box center [48, 69] width 48 height 8
click at [112, 75] on span "show" at bounding box center [116, 68] width 16 height 13
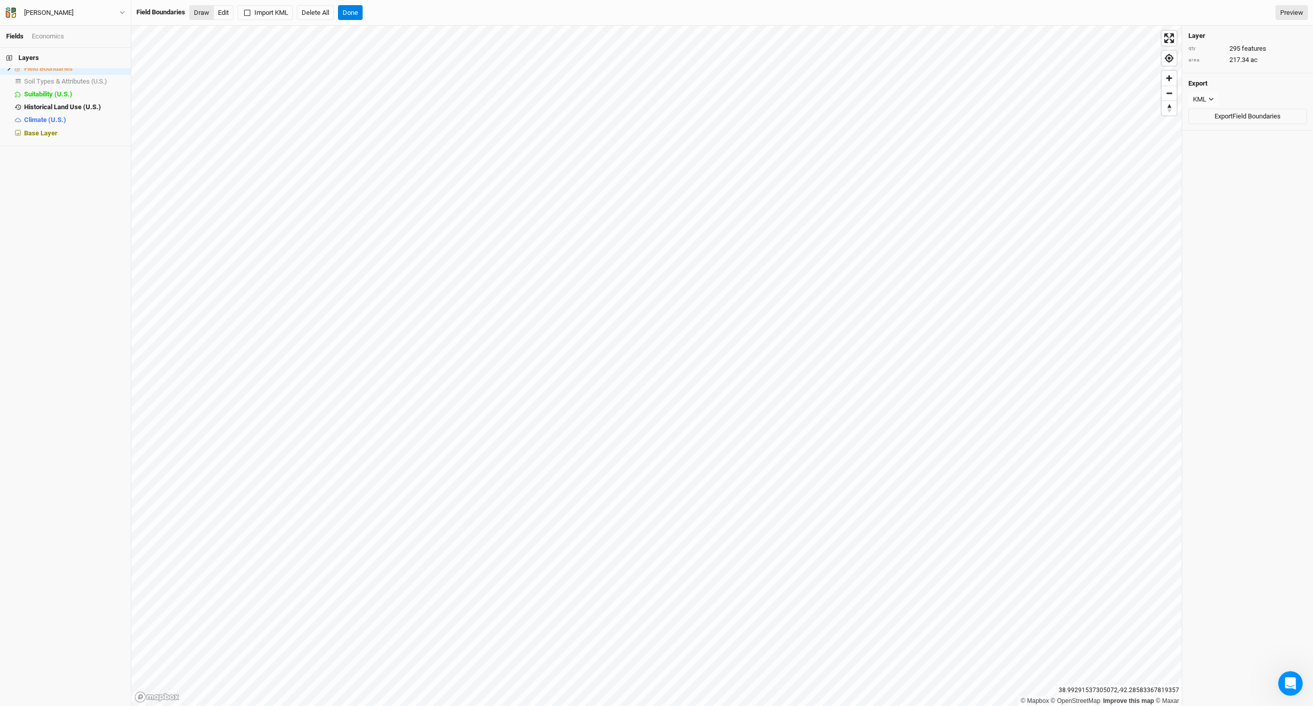
click at [213, 12] on button "Draw" at bounding box center [201, 12] width 25 height 15
click at [361, 17] on button "Done" at bounding box center [350, 12] width 25 height 15
click at [62, 72] on span "Field Boundaries" at bounding box center [48, 69] width 49 height 8
click at [201, 11] on button "Draw" at bounding box center [201, 12] width 25 height 15
click at [114, 74] on span "hide" at bounding box center [117, 68] width 13 height 13
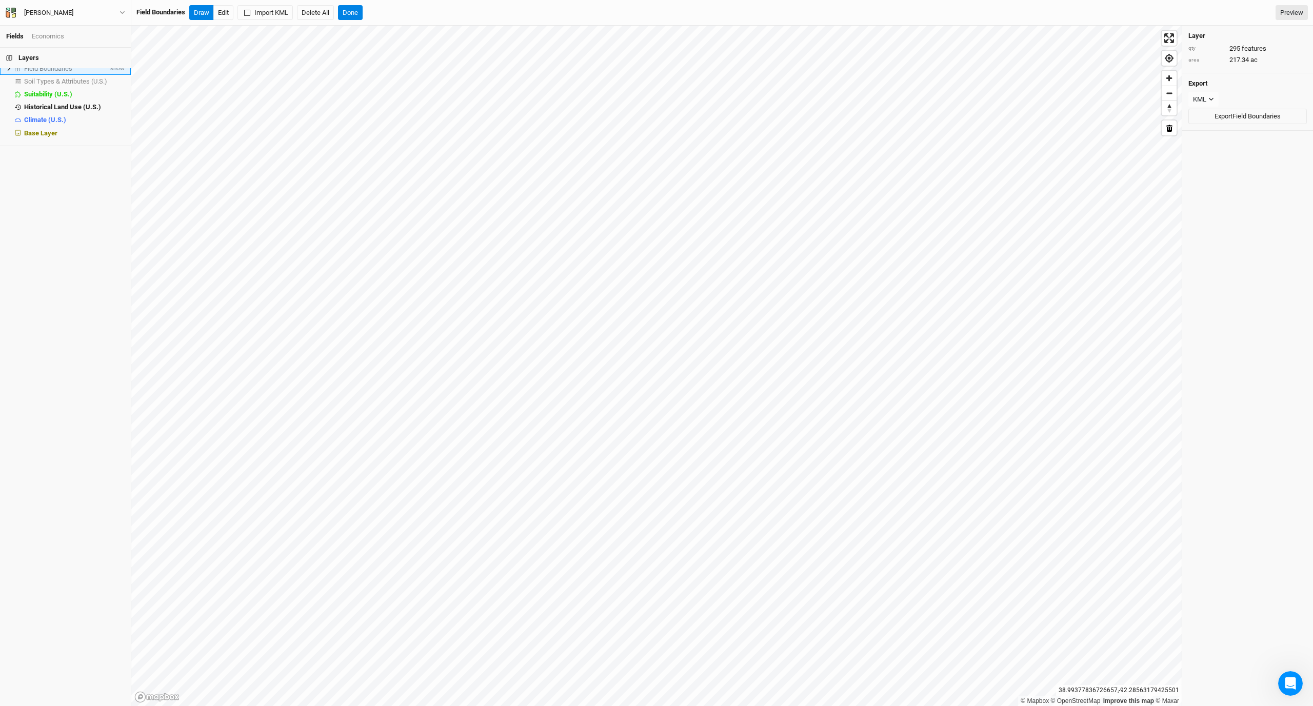
click at [94, 73] on div "Field Boundaries" at bounding box center [66, 69] width 84 height 8
click at [108, 75] on span "show" at bounding box center [116, 68] width 16 height 13
click at [200, 7] on button "Draw" at bounding box center [201, 12] width 25 height 15
click at [356, 12] on button "Done" at bounding box center [350, 12] width 25 height 15
click at [43, 72] on span "Field Boundaries" at bounding box center [48, 69] width 49 height 8
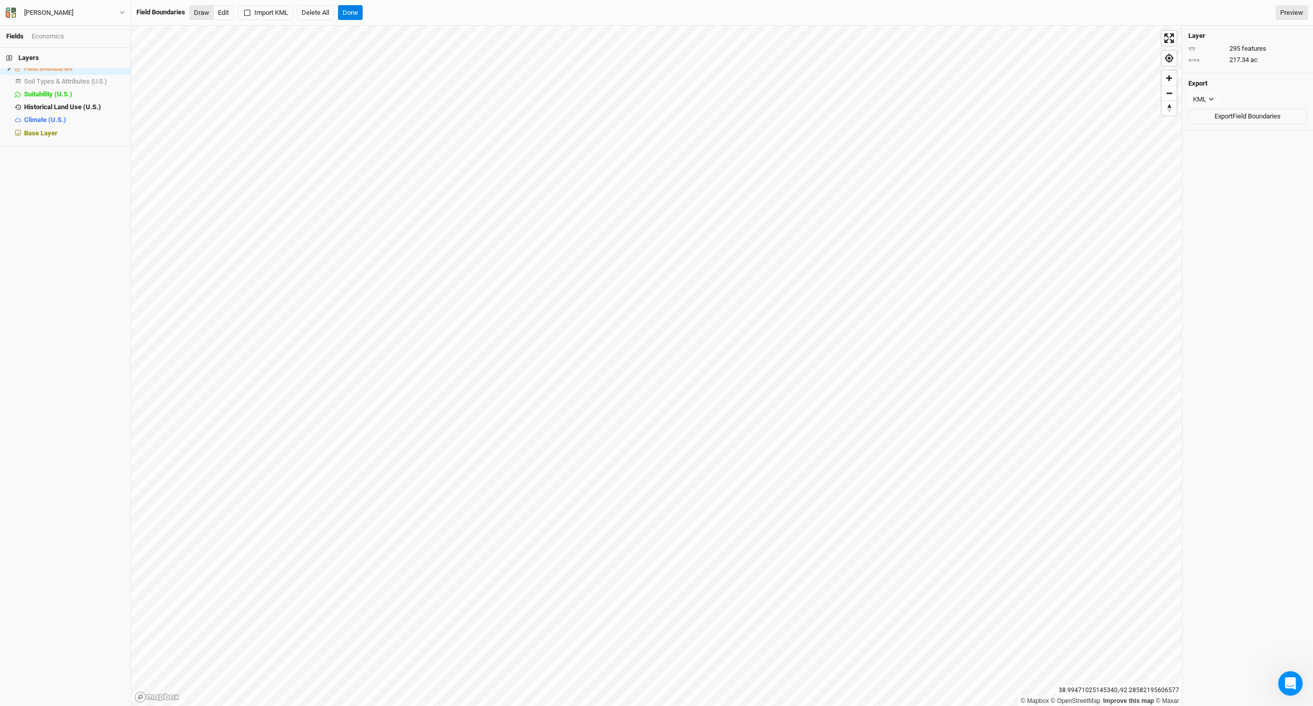
click at [207, 12] on button "Draw" at bounding box center [201, 12] width 25 height 15
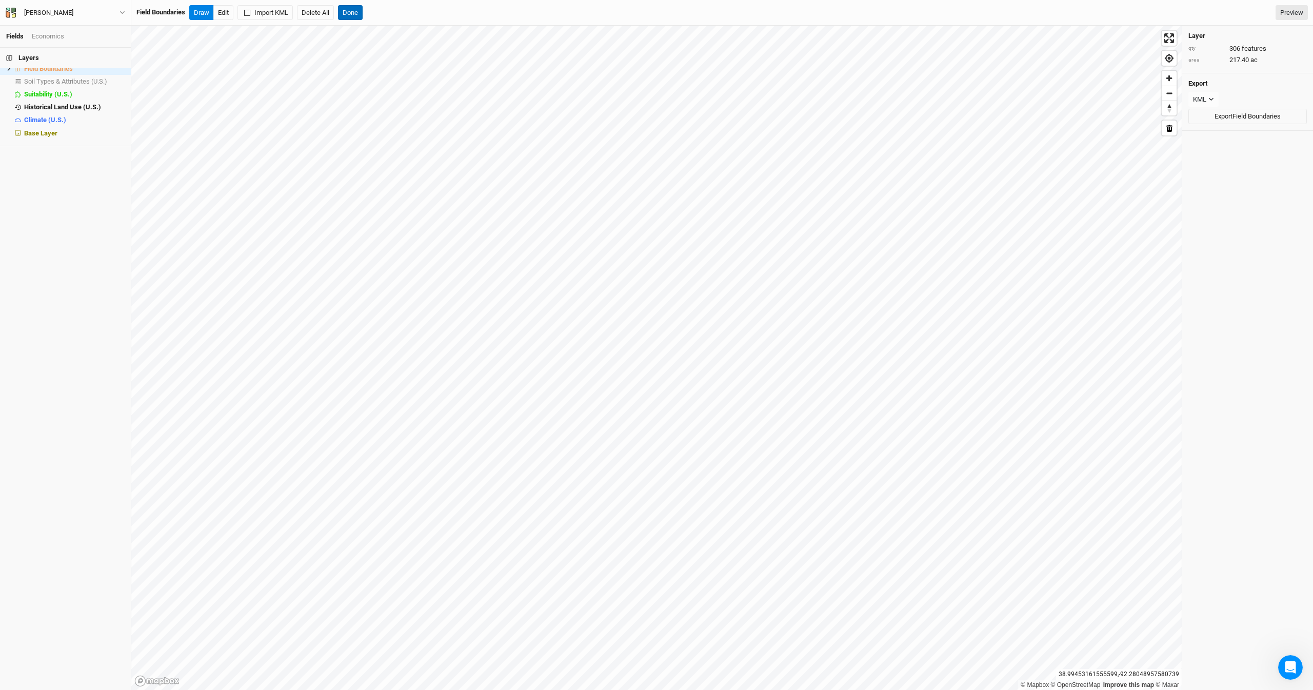
click at [345, 7] on button "Done" at bounding box center [350, 12] width 25 height 15
